Goal: Task Accomplishment & Management: Use online tool/utility

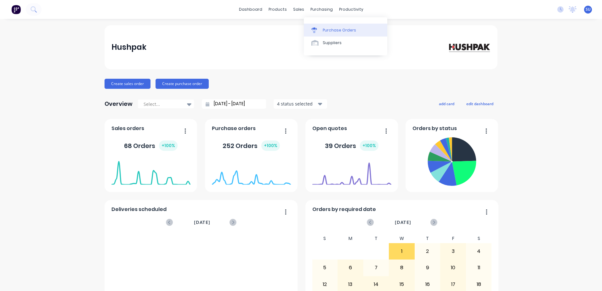
click at [331, 31] on div "Purchase Orders" at bounding box center [339, 30] width 33 height 6
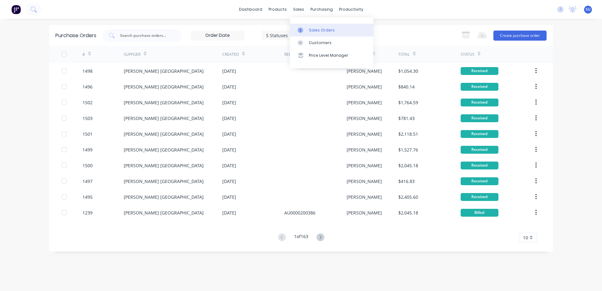
click at [309, 31] on div "Sales Orders" at bounding box center [322, 30] width 26 height 6
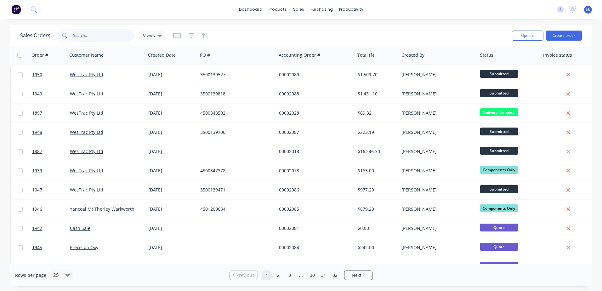
click at [103, 39] on input "text" at bounding box center [103, 35] width 61 height 13
click at [99, 37] on input "text" at bounding box center [103, 35] width 61 height 13
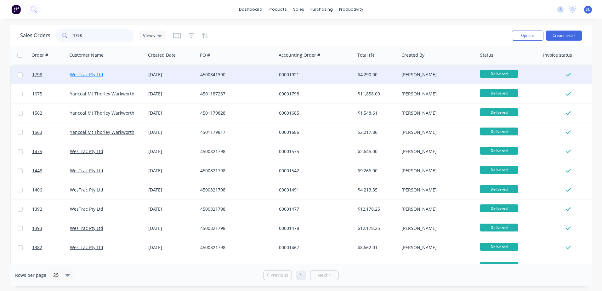
type input "1798"
click at [95, 75] on link "WesTrac Pty Ltd" at bounding box center [86, 74] width 33 height 6
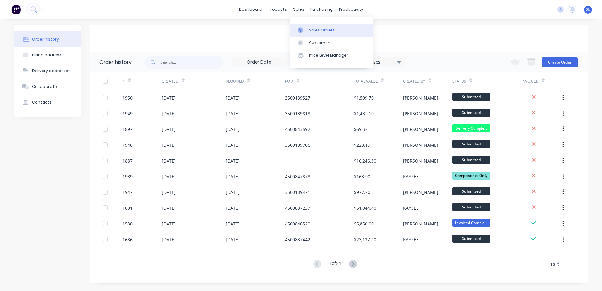
click at [309, 28] on div "Sales Orders" at bounding box center [322, 30] width 26 height 6
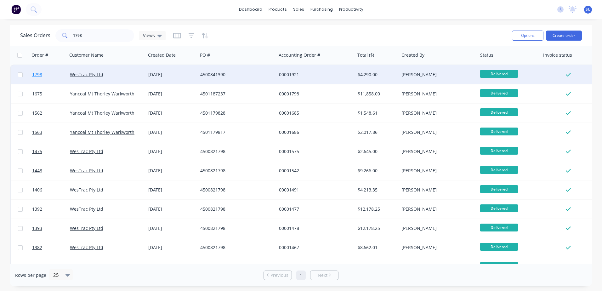
click at [34, 73] on span "1798" at bounding box center [37, 74] width 10 height 6
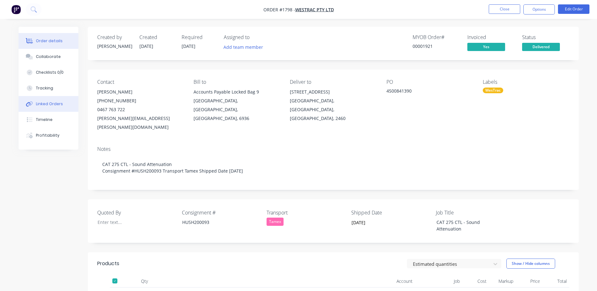
click at [47, 105] on div "Linked Orders" at bounding box center [49, 104] width 27 height 6
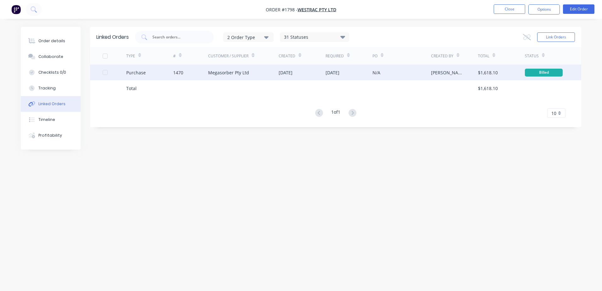
click at [231, 72] on div "Megasorber Pty Ltd" at bounding box center [228, 72] width 41 height 7
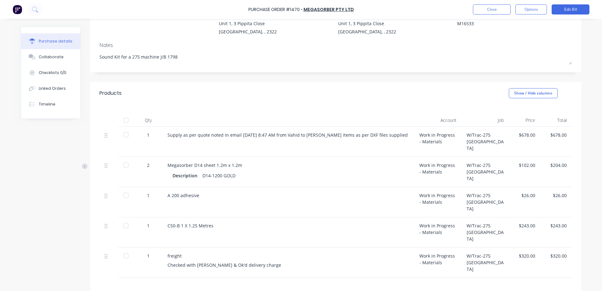
scroll to position [121, 0]
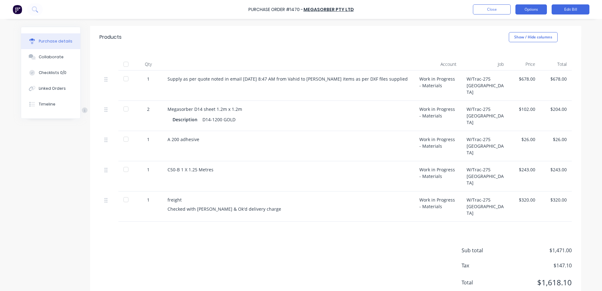
click at [532, 12] on button "Options" at bounding box center [530, 9] width 31 height 10
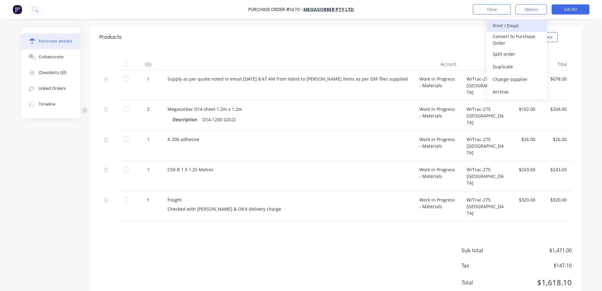
click at [523, 25] on div "Print / Email" at bounding box center [517, 25] width 48 height 9
click at [514, 37] on div "With pricing" at bounding box center [517, 38] width 48 height 9
type textarea "x"
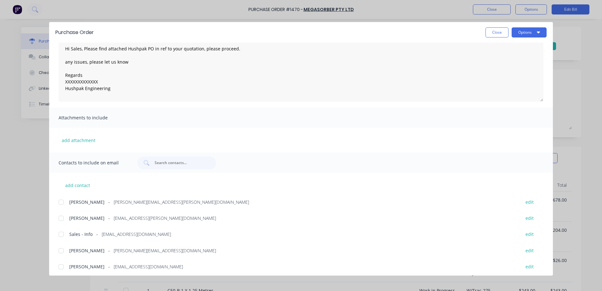
scroll to position [33, 0]
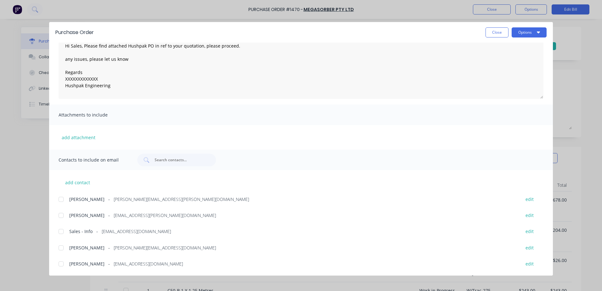
click at [60, 248] on div at bounding box center [61, 248] width 13 height 13
type textarea "Hi Sales, Please find attached Hushpak PO in ref to your quotation, please proc…"
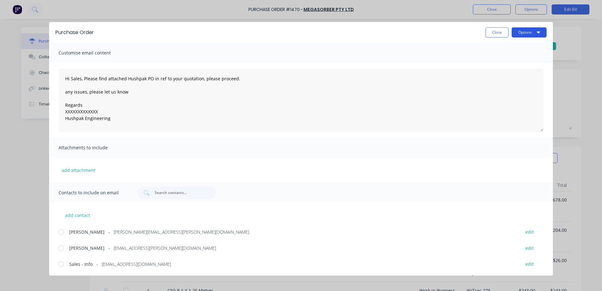
click at [525, 36] on button "Options" at bounding box center [529, 32] width 35 height 10
click at [505, 75] on div "Email" at bounding box center [516, 73] width 48 height 9
type textarea "x"
type textarea "Hi Sales, Please find attached Hushpak PO in ref to your quotation, please proc…"
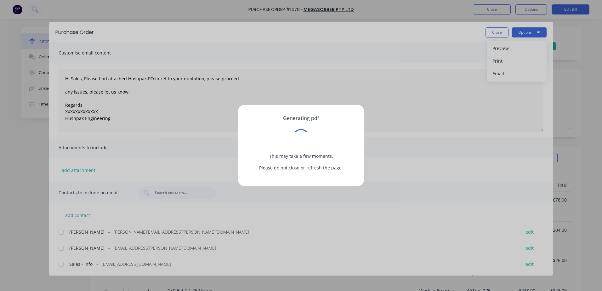
type textarea "x"
type textarea "Hi Sales, Please find attached Hushpak PO in ref to your quotation, please proc…"
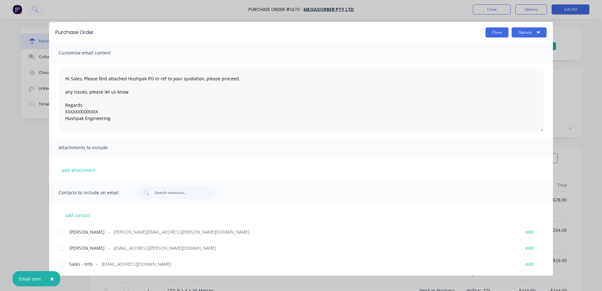
click at [501, 34] on button "Close" at bounding box center [497, 32] width 23 height 10
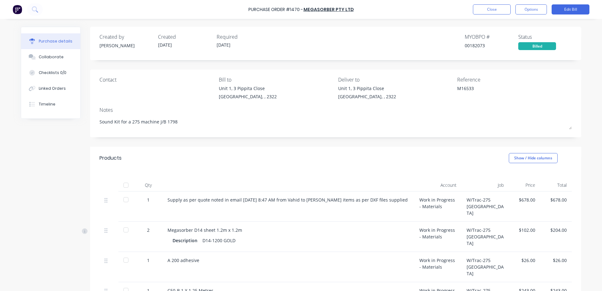
type textarea "x"
